Goal: Register for event/course

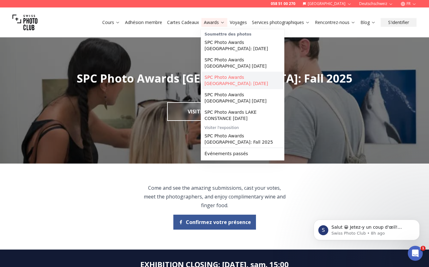
click at [217, 76] on link "SPC Photo Awards [GEOGRAPHIC_DATA]: [DATE]" at bounding box center [242, 80] width 81 height 17
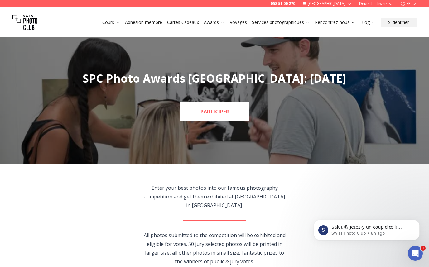
click at [219, 107] on link "PARTICIPER" at bounding box center [215, 111] width 70 height 19
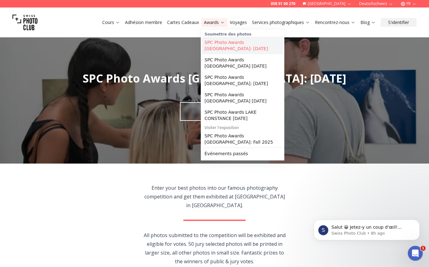
click at [228, 42] on link "SPC Photo Awards [GEOGRAPHIC_DATA]: [DATE]" at bounding box center [242, 45] width 81 height 17
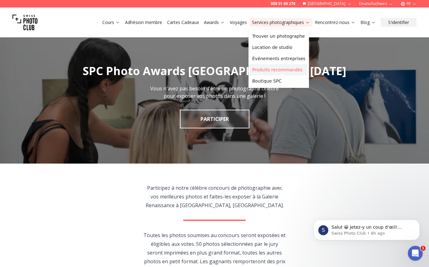
click at [268, 68] on link "Produits recommandés" at bounding box center [279, 69] width 58 height 11
